Goal: Task Accomplishment & Management: Manage account settings

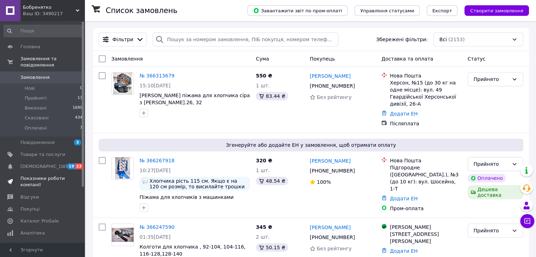
click at [35, 176] on span "Показники роботи компанії" at bounding box center [42, 182] width 45 height 13
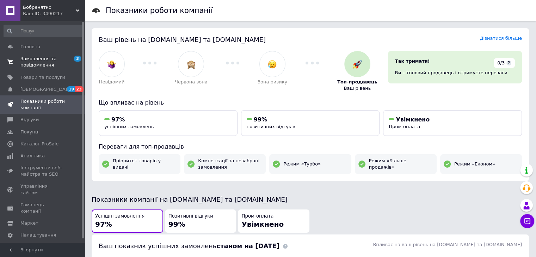
click at [43, 64] on span "Замовлення та повідомлення" at bounding box center [42, 62] width 45 height 13
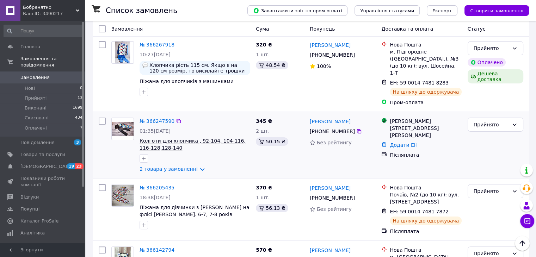
scroll to position [106, 0]
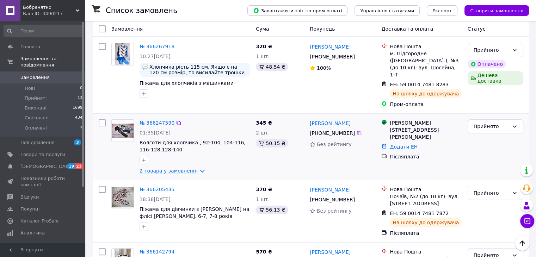
click at [170, 168] on link "2 товара у замовленні" at bounding box center [169, 171] width 58 height 6
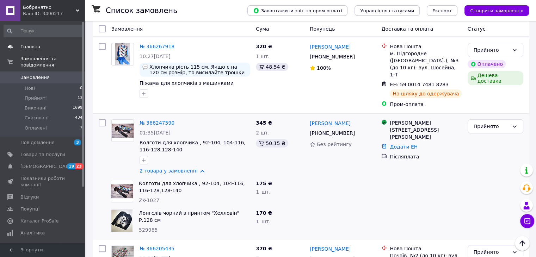
click at [29, 45] on span "Головна" at bounding box center [30, 47] width 20 height 6
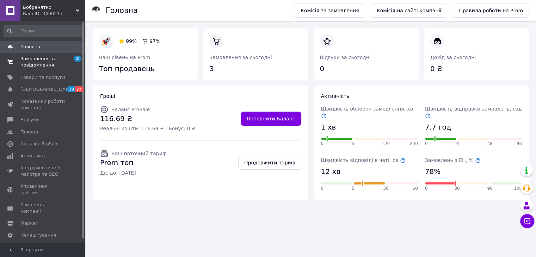
click at [28, 61] on span "Замовлення та повідомлення" at bounding box center [42, 62] width 45 height 13
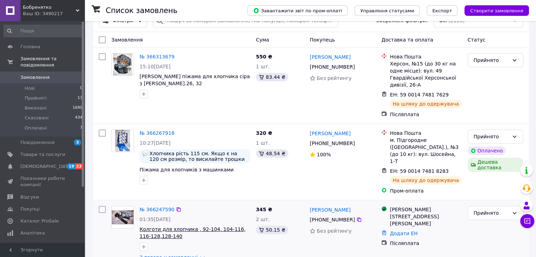
scroll to position [35, 0]
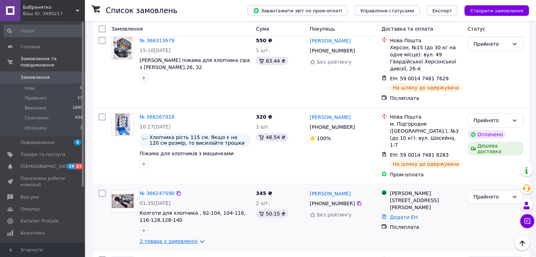
click at [184, 239] on link "2 товара у замовленні" at bounding box center [169, 242] width 58 height 6
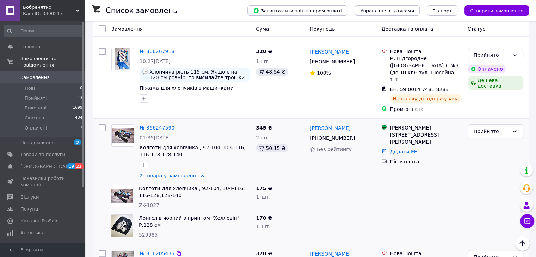
scroll to position [106, 0]
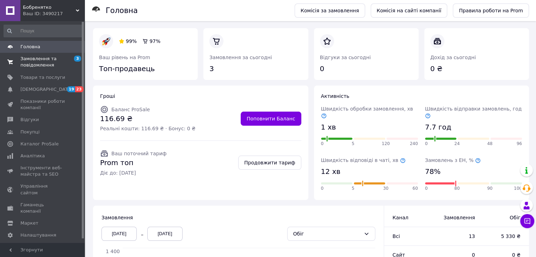
click at [42, 60] on span "Замовлення та повідомлення" at bounding box center [42, 62] width 45 height 13
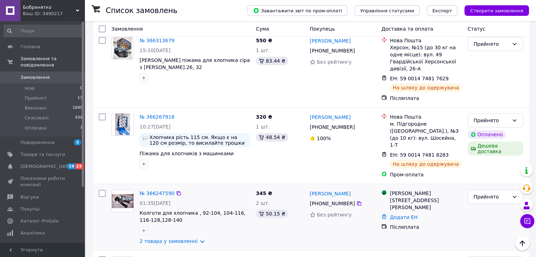
scroll to position [71, 0]
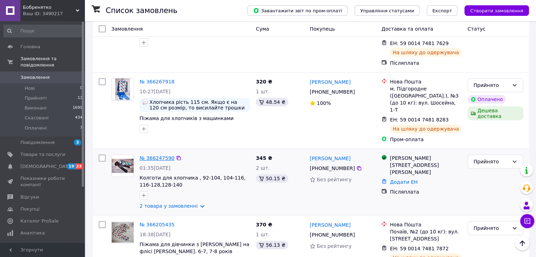
click at [152, 155] on link "№ 366247590" at bounding box center [157, 158] width 35 height 6
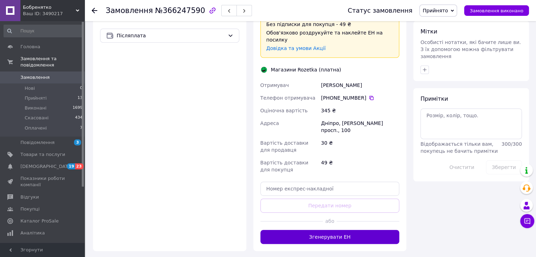
scroll to position [353, 0]
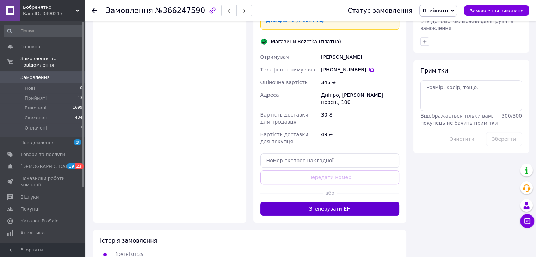
click at [320, 202] on button "Згенерувати ЕН" at bounding box center [330, 209] width 139 height 14
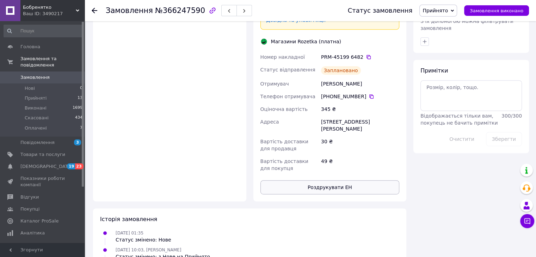
click at [318, 180] on button "Роздрукувати ЕН" at bounding box center [330, 187] width 139 height 14
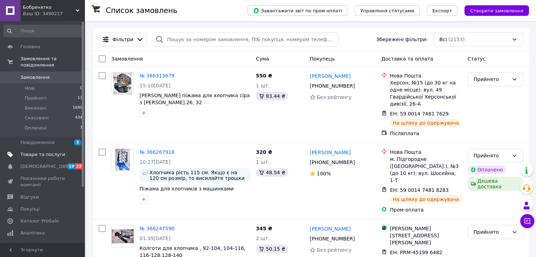
click at [36, 152] on span "Товари та послуги" at bounding box center [42, 155] width 45 height 6
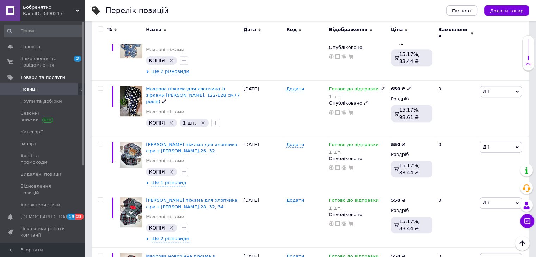
scroll to position [353, 0]
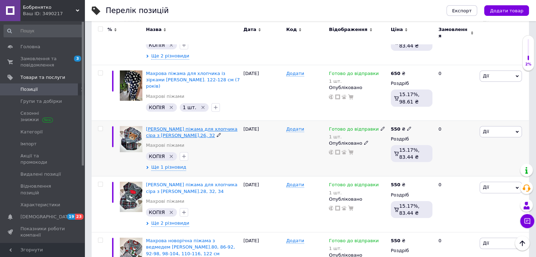
click at [168, 127] on span "[PERSON_NAME] піжама для хлопчика сіра з [PERSON_NAME].26, 32" at bounding box center [191, 133] width 91 height 12
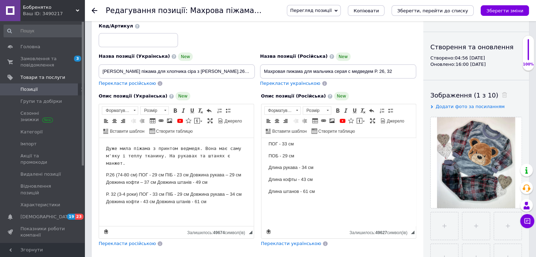
scroll to position [71, 0]
